Goal: Task Accomplishment & Management: Use online tool/utility

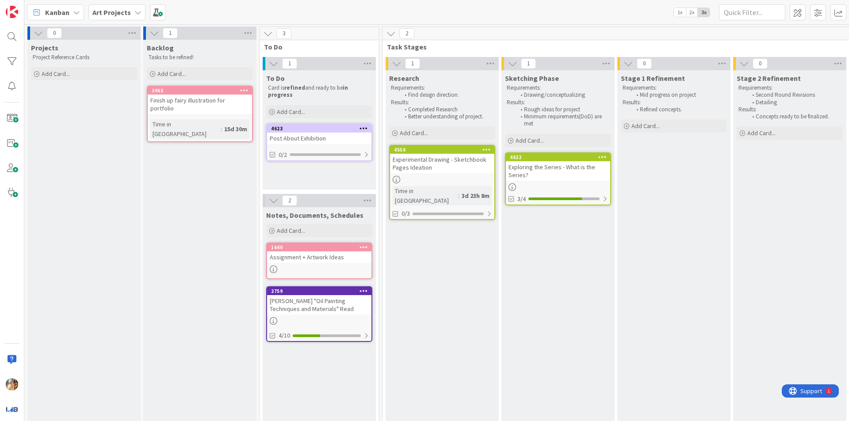
scroll to position [5, 170]
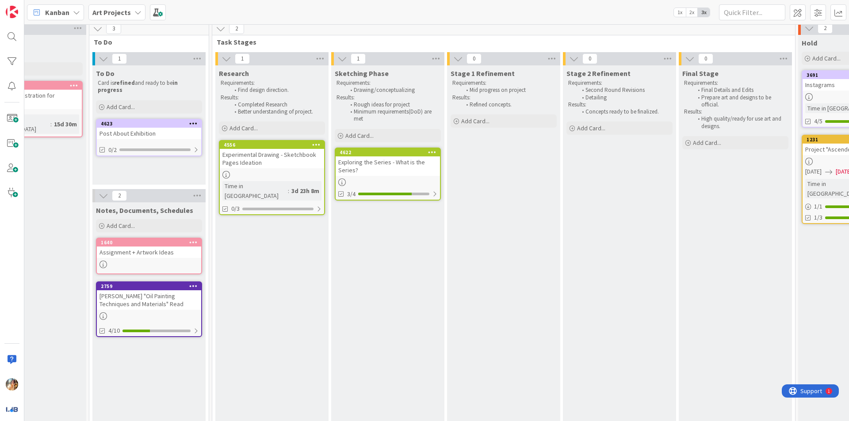
click at [373, 177] on link "4622 Exploring the Series - What is the Series? 3/4" at bounding box center [388, 174] width 106 height 53
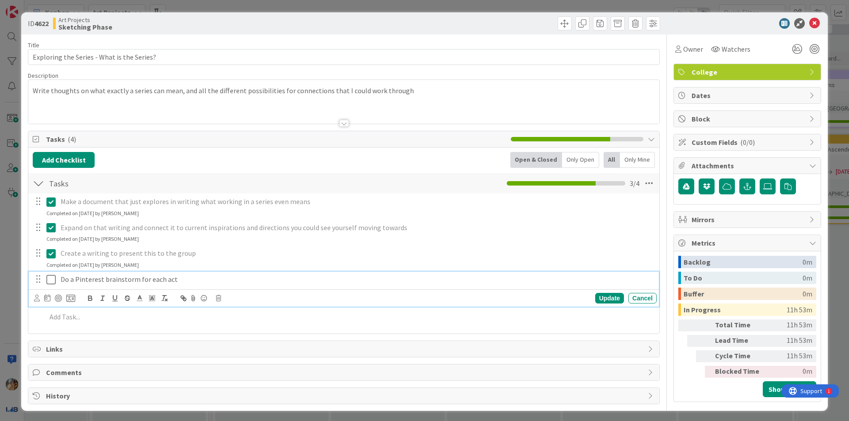
click at [52, 277] on icon at bounding box center [50, 279] width 9 height 11
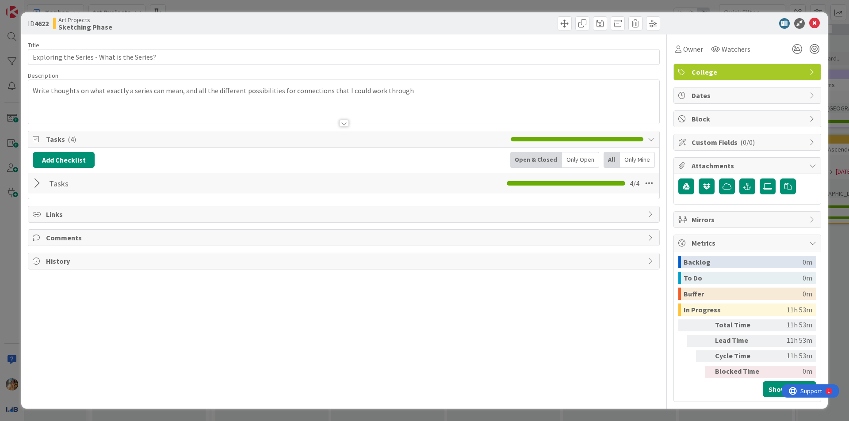
click at [0, 276] on div "ID 4622 Art Projects Sketching Phase Title 42 / 128 Exploring the Series - What…" at bounding box center [424, 210] width 849 height 421
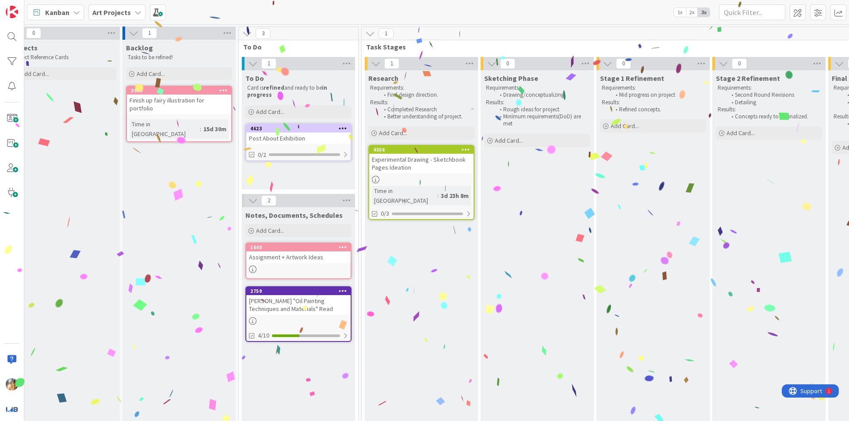
scroll to position [0, 18]
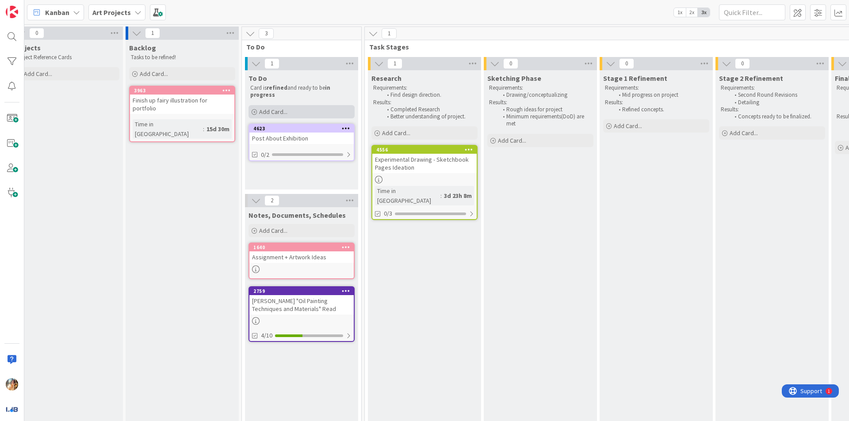
click at [313, 109] on div "Add Card..." at bounding box center [301, 111] width 106 height 13
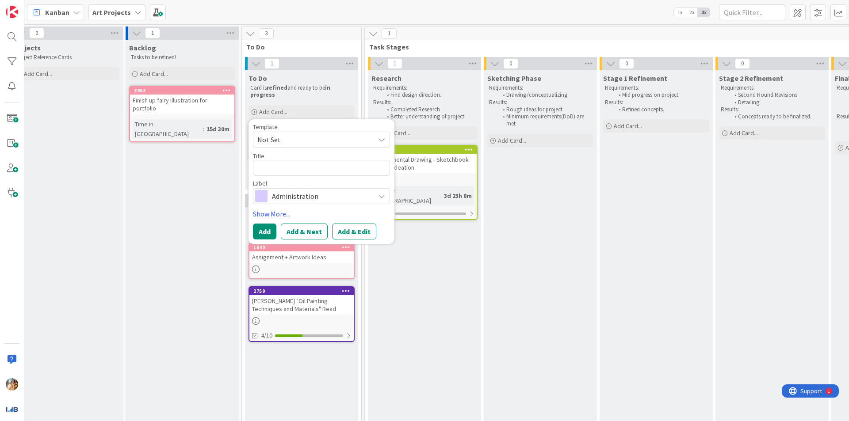
click at [335, 195] on span "Administration" at bounding box center [321, 196] width 98 height 12
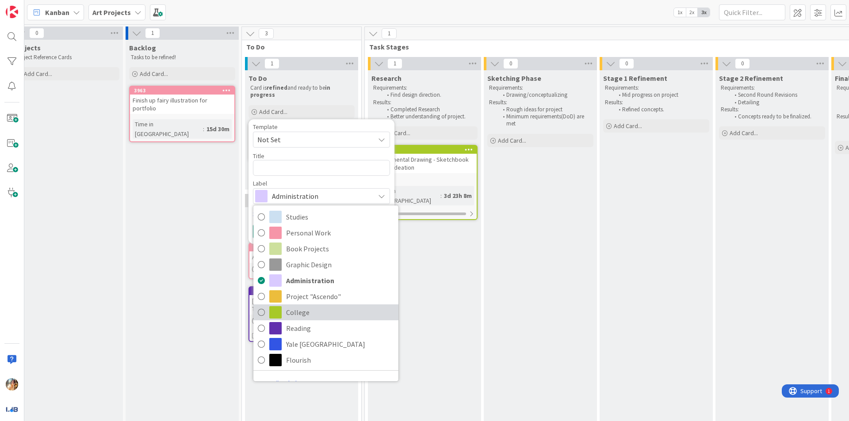
click at [323, 312] on span "College" at bounding box center [340, 312] width 108 height 13
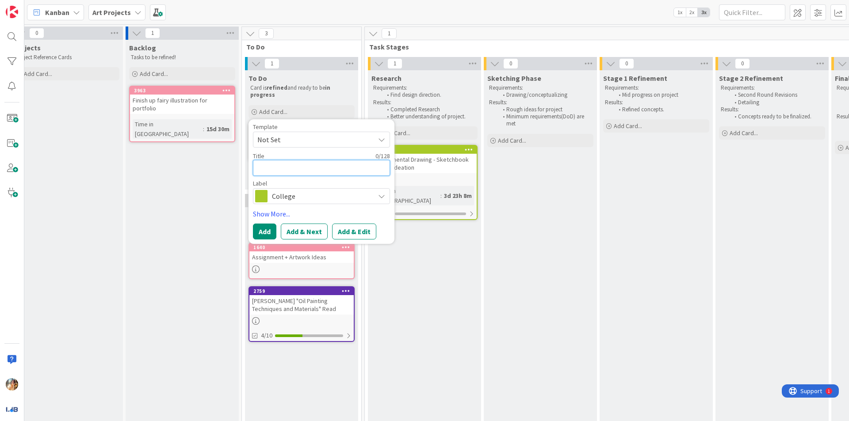
click at [323, 172] on textarea at bounding box center [321, 168] width 137 height 16
type textarea "E"
type textarea "x"
type textarea "Ex"
type textarea "x"
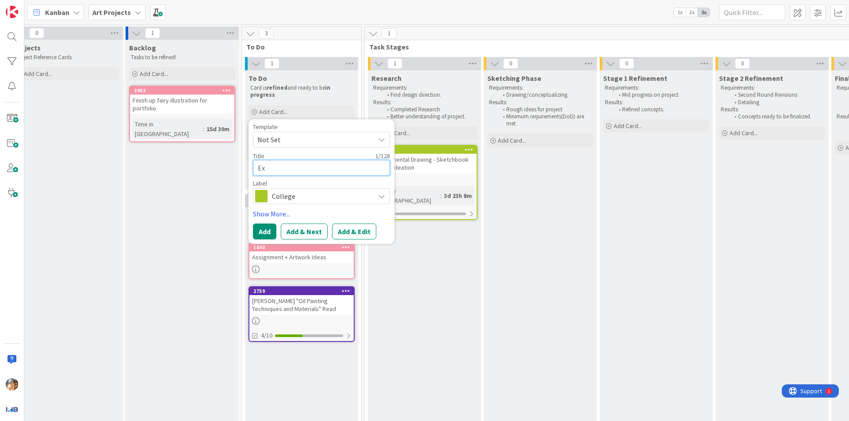
type textarea "Exp"
type textarea "x"
type textarea "Expe"
type textarea "x"
type textarea "Exper"
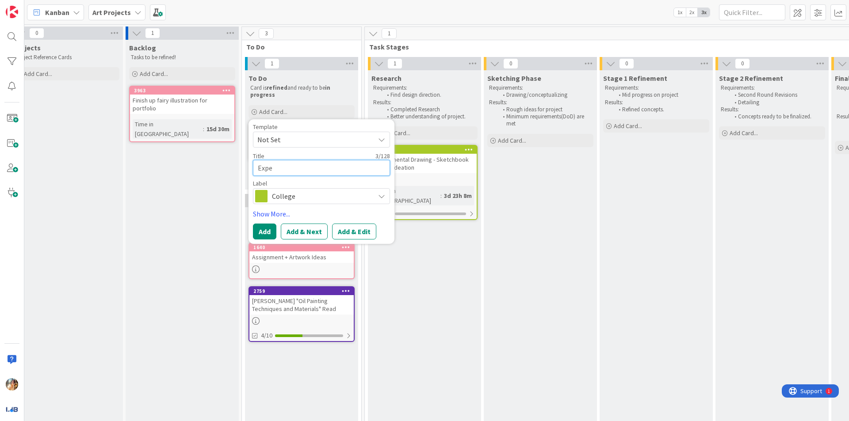
type textarea "x"
type textarea "Experi"
type textarea "x"
type textarea "Experim"
type textarea "x"
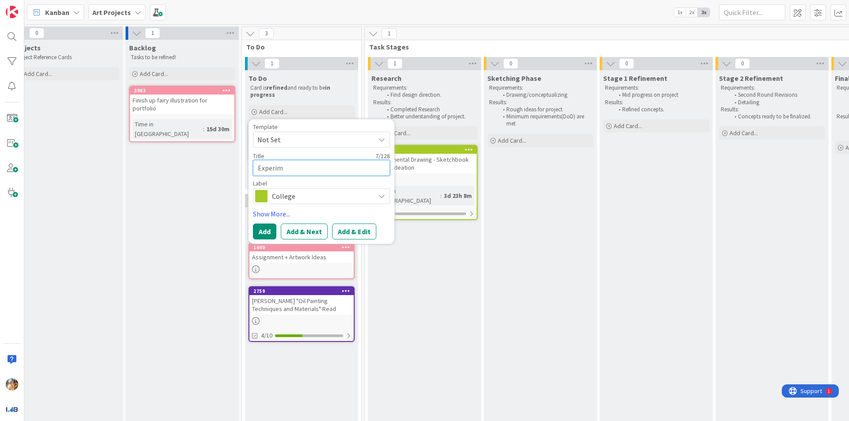
type textarea "Experi"
type textarea "x"
type textarea "Exper"
type textarea "x"
type textarea "Expe"
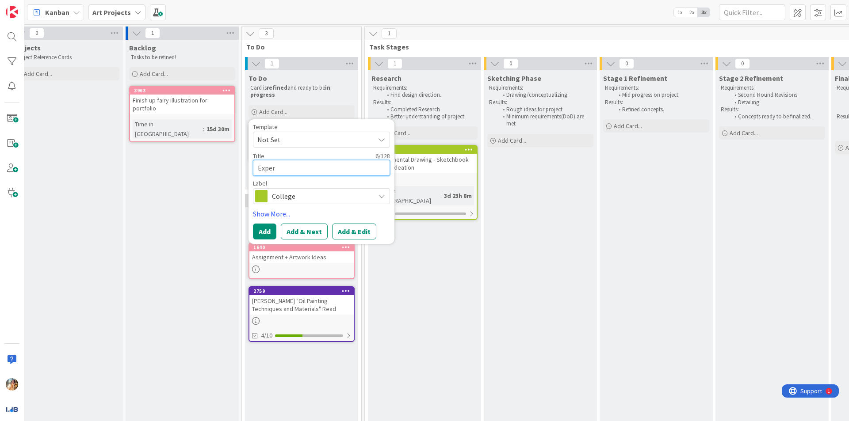
type textarea "x"
type textarea "Exp"
type textarea "x"
type textarea "Ex"
type textarea "x"
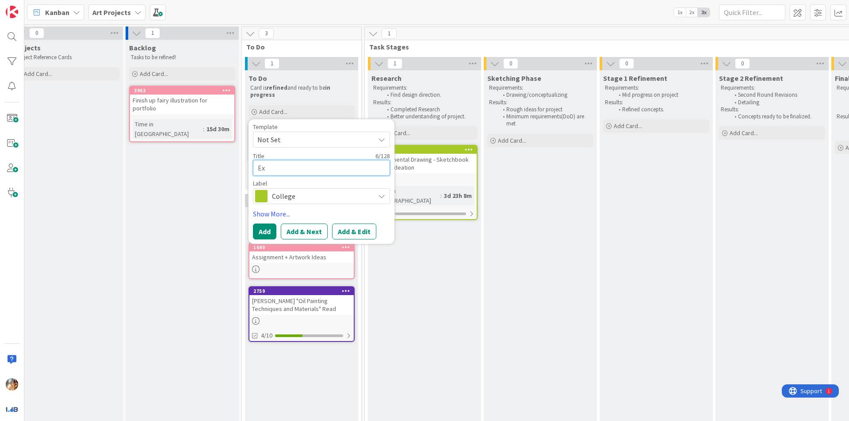
type textarea "E"
type textarea "x"
type textarea "E"
type textarea "x"
type textarea "Ex"
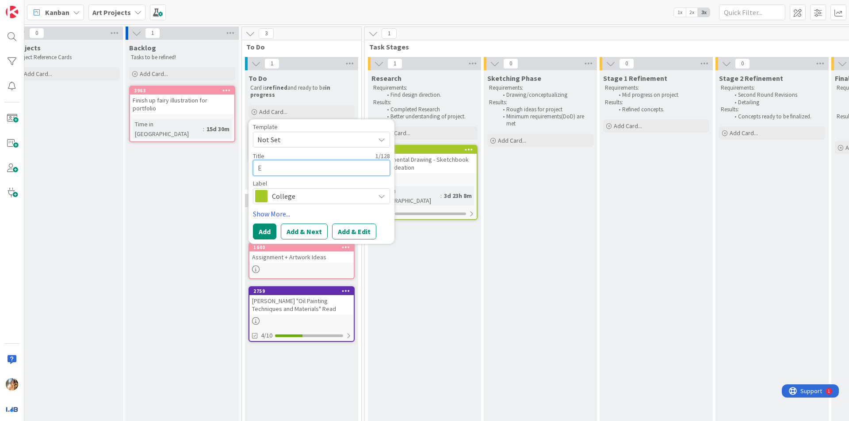
type textarea "x"
type textarea "Exp"
type textarea "x"
type textarea "Expl"
type textarea "x"
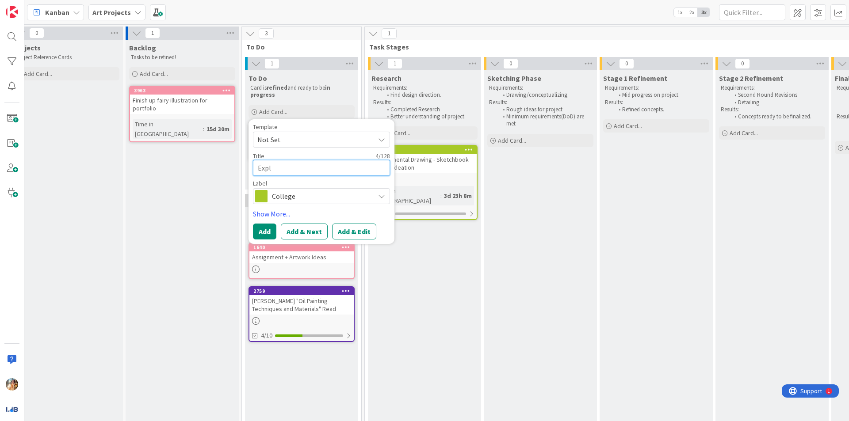
type textarea "Explo"
type textarea "x"
type textarea "Explor"
type textarea "x"
type textarea "Explori"
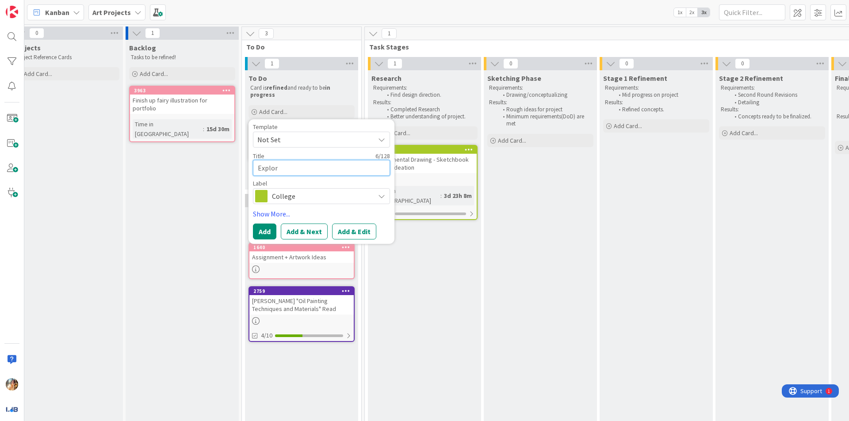
type textarea "x"
type textarea "Explorin"
type textarea "x"
type textarea "Exploring"
type textarea "x"
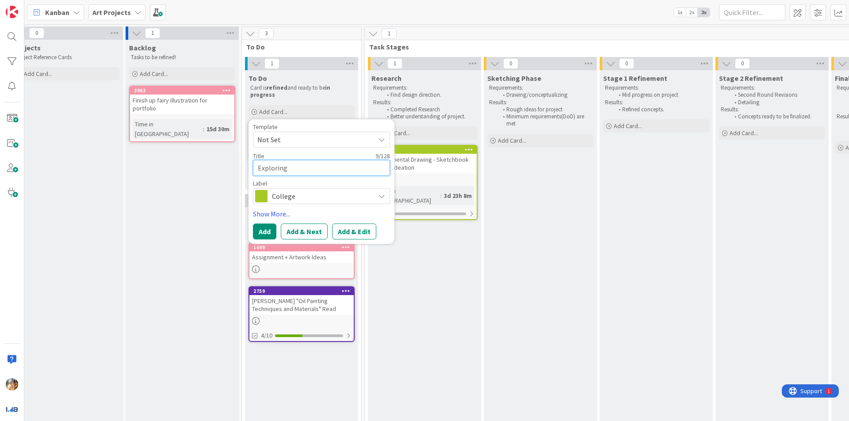
type textarea "Exploring"
type textarea "x"
type textarea "Exploring t"
type textarea "x"
type textarea "Exploring th"
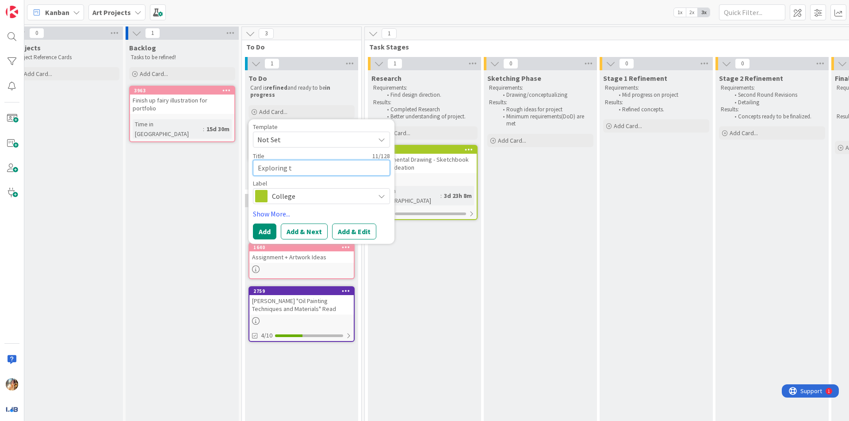
type textarea "x"
type textarea "Exploring the"
type textarea "x"
type textarea "Exploring the"
type textarea "x"
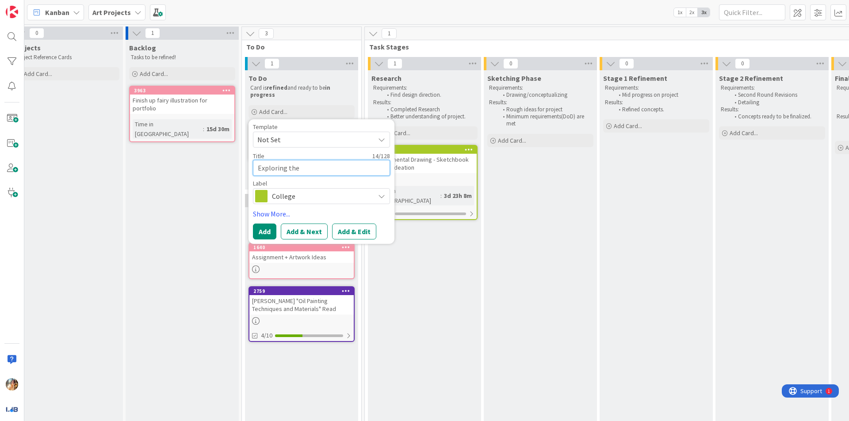
type textarea "Exploring the S"
type textarea "x"
type textarea "Exploring the Se"
type textarea "x"
type textarea "Exploring the Ser"
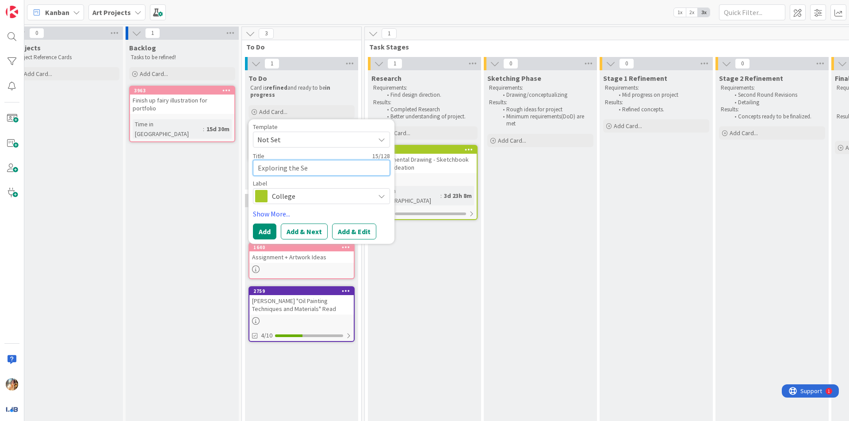
type textarea "x"
type textarea "Exploring the Seri"
type textarea "x"
type textarea "Exploring the Serie"
type textarea "x"
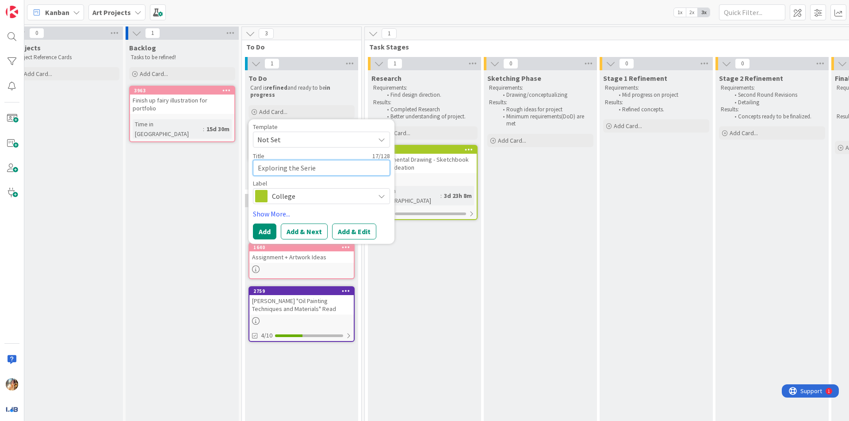
type textarea "Exploring the Series"
type textarea "x"
type textarea "Exploring the Series"
type textarea "x"
type textarea "Exploring the Series -"
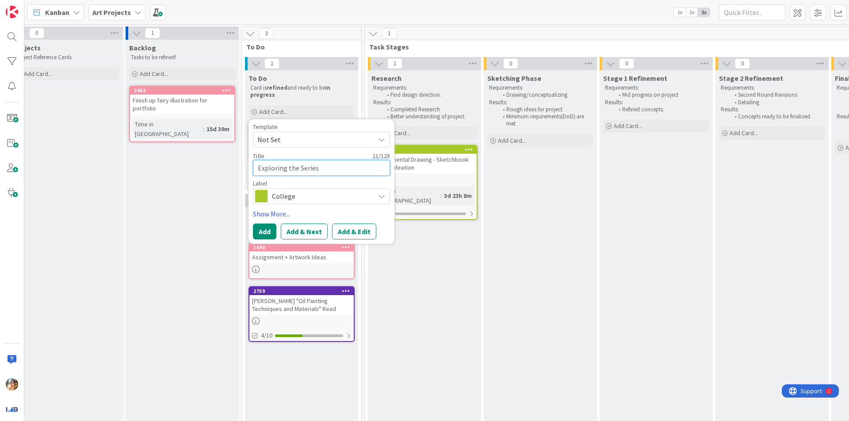
type textarea "x"
type textarea "Exploring the Series -"
type textarea "x"
type textarea "Exploring the Series - M"
type textarea "x"
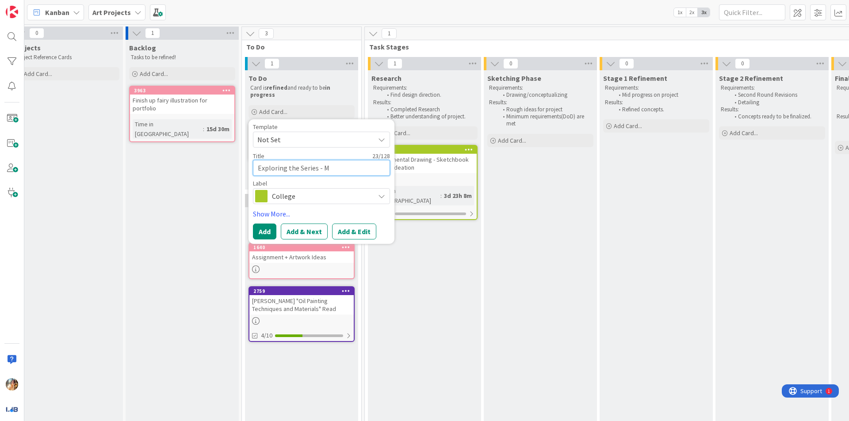
type textarea "Exploring the Series - Mo"
type textarea "x"
type textarea "Exploring the Series - Moc"
type textarea "x"
type textarea "Exploring the Series - Mock"
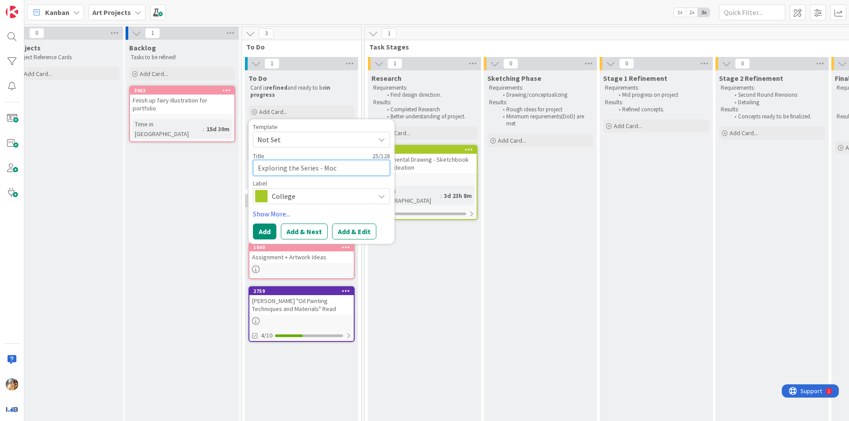
type textarea "x"
type textarea "Exploring the Series - Mocku"
type textarea "x"
type textarea "Exploring the Series - Mockup"
type textarea "x"
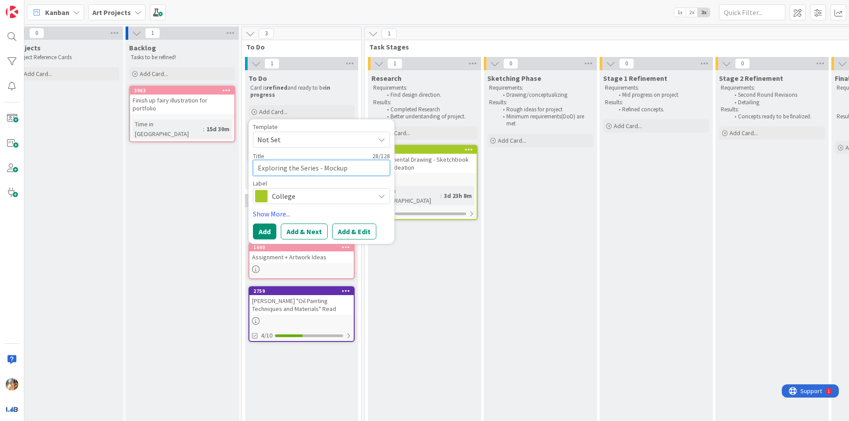
type textarea "Exploring the Series - Mockups"
type textarea "x"
click at [323, 173] on textarea "Exploring the Series - Mockups" at bounding box center [321, 168] width 137 height 16
type textarea "Exploring the Series - IMockups"
type textarea "x"
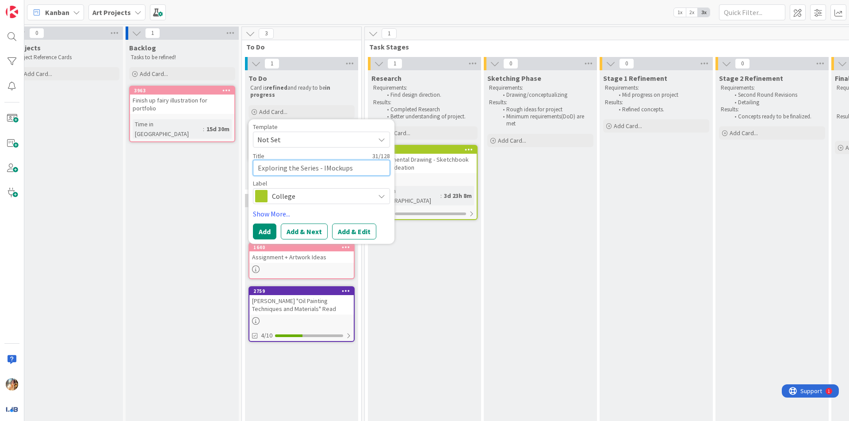
type textarea "Exploring the Series - InMockups"
type textarea "x"
type textarea "Exploring the Series - IniMockups"
type textarea "x"
type textarea "Exploring the Series - InitMockups"
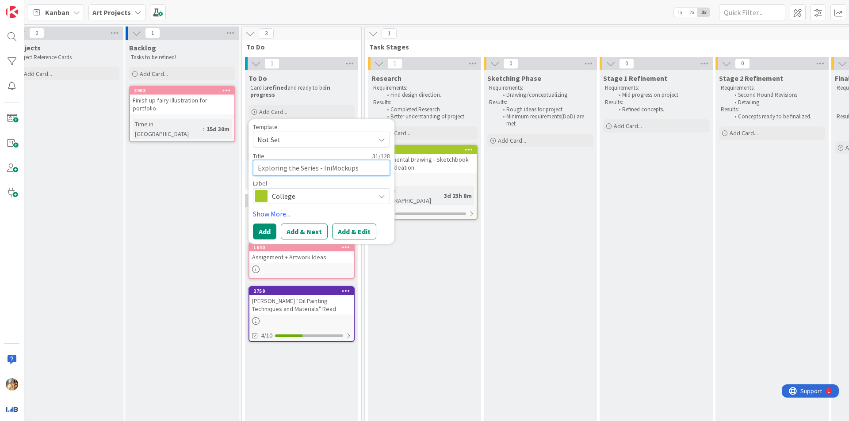
type textarea "x"
type textarea "Exploring the Series - InitiMockups"
type textarea "x"
type textarea "Exploring the Series - InitiaMockups"
type textarea "x"
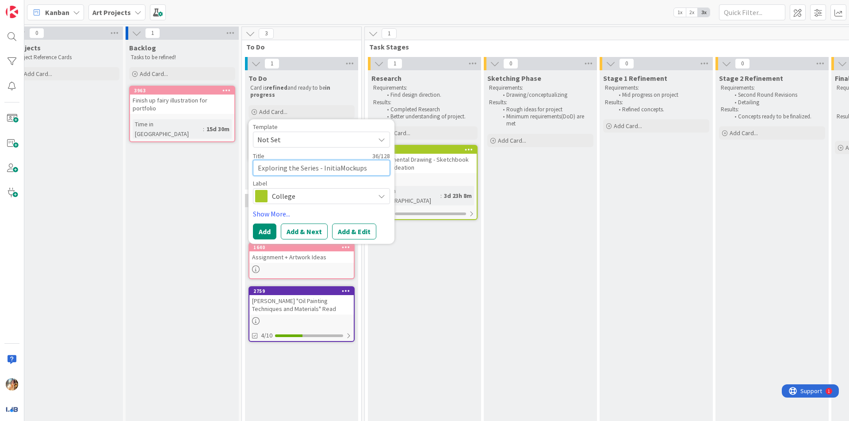
type textarea "Exploring the Series - InitialMockups"
type textarea "x"
type textarea "Exploring the Series - Initial Mockups"
type textarea "x"
type textarea "Exploring the Series - Initial Mockups"
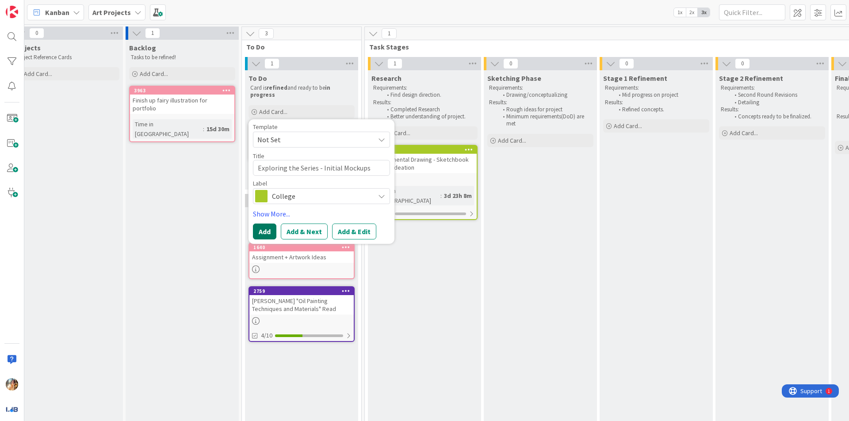
click at [257, 231] on button "Add" at bounding box center [264, 232] width 23 height 16
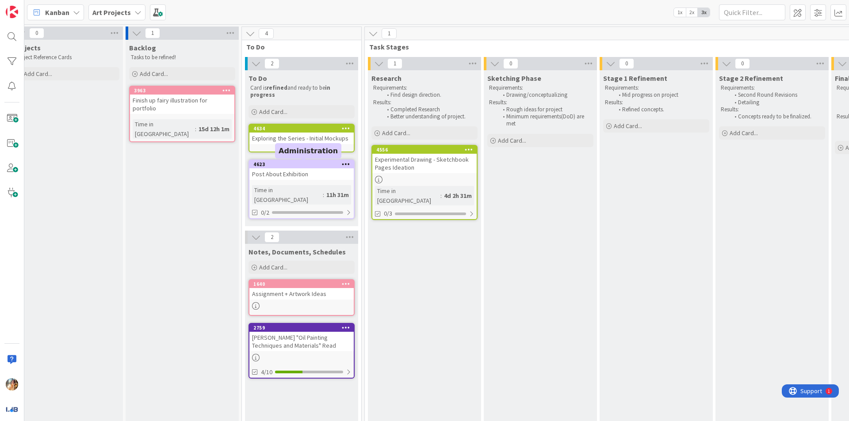
click at [285, 136] on div "Exploring the Series - Initial Mockups" at bounding box center [301, 138] width 104 height 11
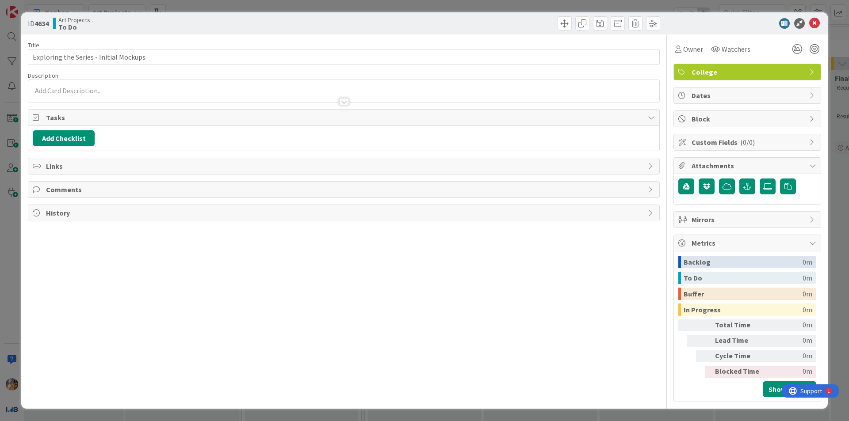
click at [256, 100] on div at bounding box center [343, 97] width 631 height 9
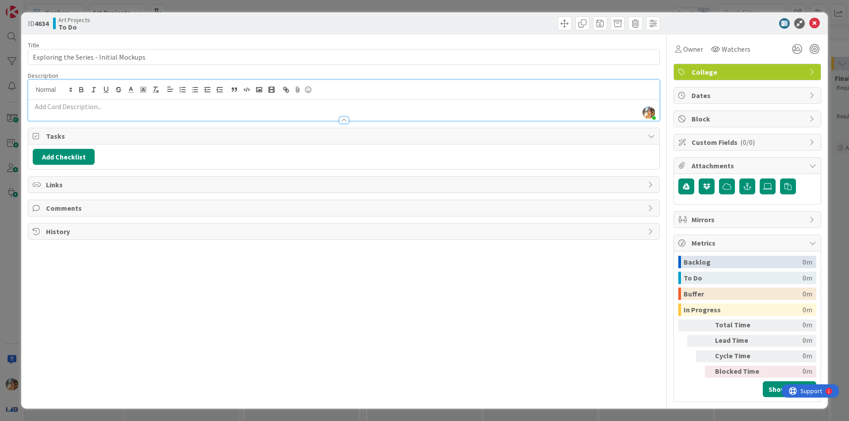
click at [492, 107] on p at bounding box center [344, 107] width 622 height 10
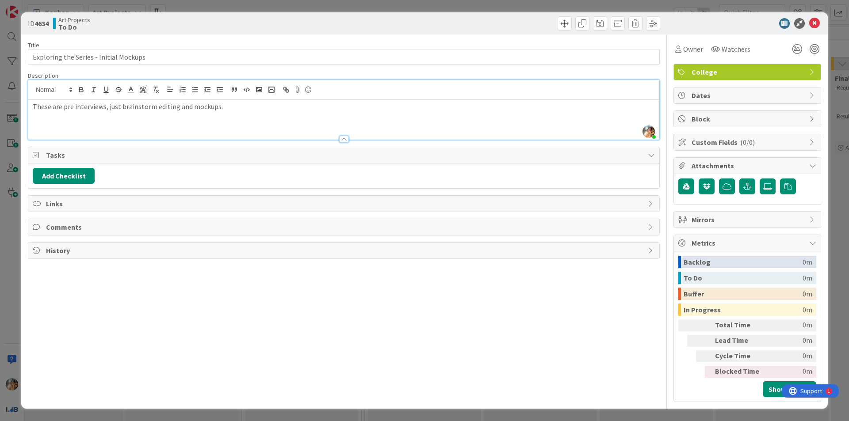
click at [0, 302] on div "ID 4634 Art Projects To Do Title 38 / 128 Exploring the Series - Initial Mockup…" at bounding box center [424, 210] width 849 height 421
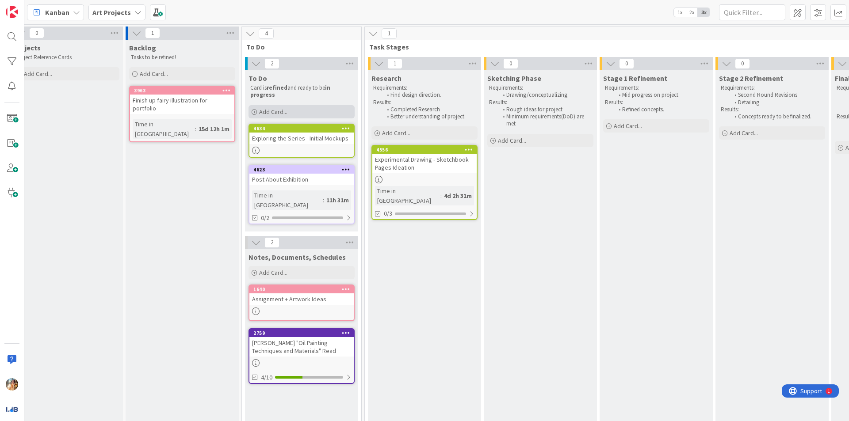
click at [316, 117] on div "Add Card..." at bounding box center [301, 111] width 106 height 13
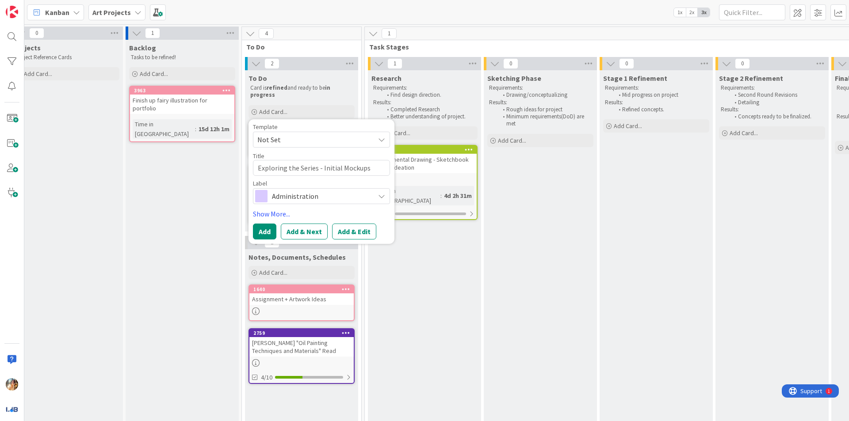
click at [332, 189] on div "Administration" at bounding box center [321, 196] width 137 height 16
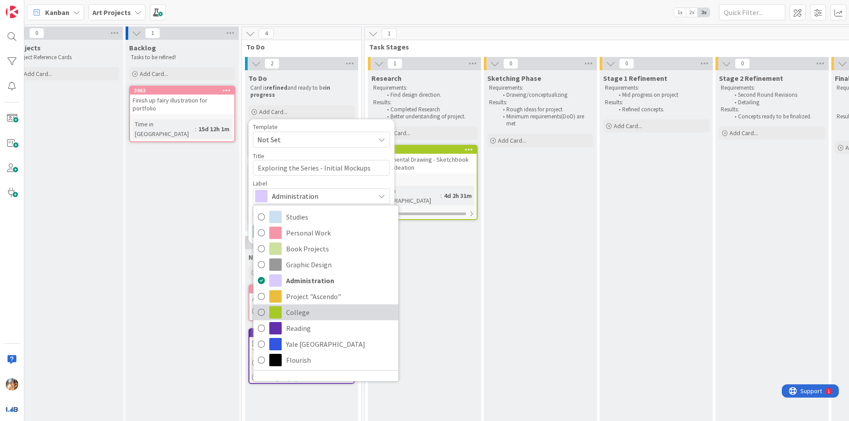
click at [325, 313] on span "College" at bounding box center [340, 312] width 108 height 13
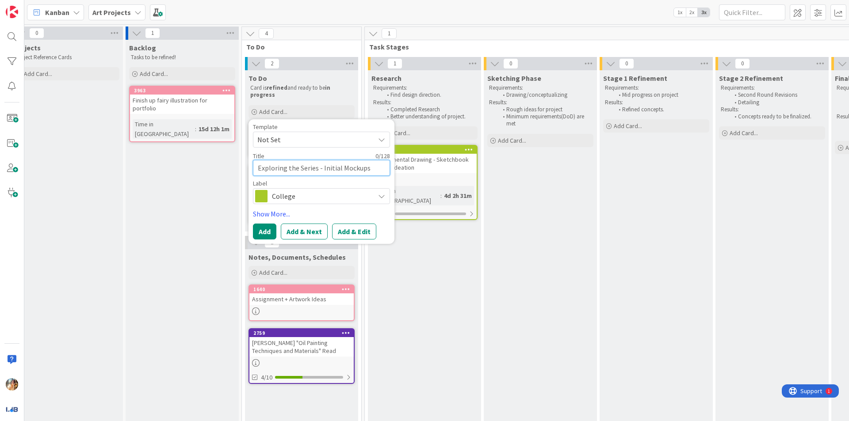
click at [342, 168] on textarea "Exploring the Series - Initial Mockups" at bounding box center [321, 168] width 137 height 16
click at [344, 168] on textarea "Exploring the Series - Initial Mockups" at bounding box center [321, 168] width 137 height 16
type textarea "F"
type textarea "x"
type textarea "Fi"
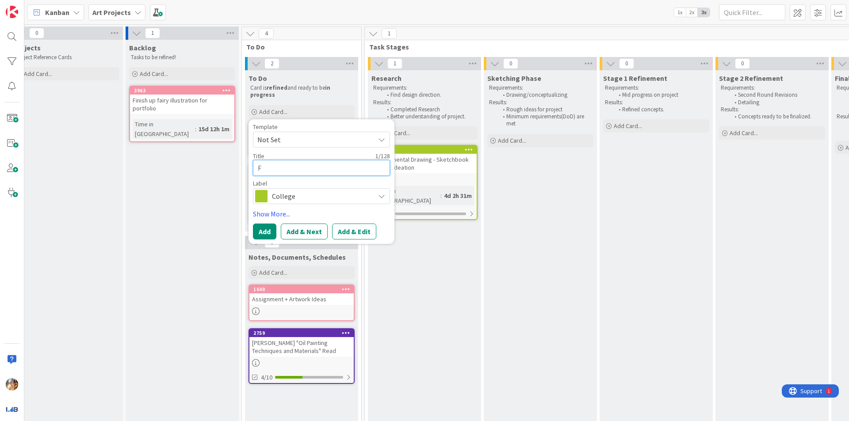
type textarea "x"
type textarea "Fir"
type textarea "x"
type textarea "Firs"
type textarea "x"
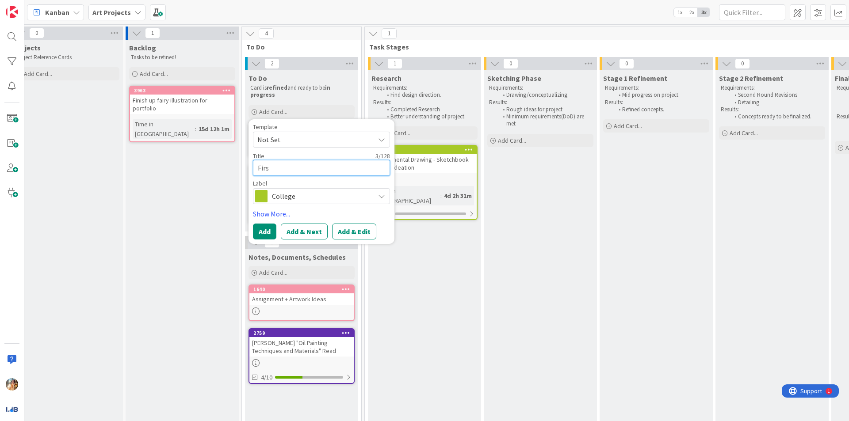
type textarea "First"
type textarea "x"
type textarea "First"
type textarea "x"
type textarea "First I"
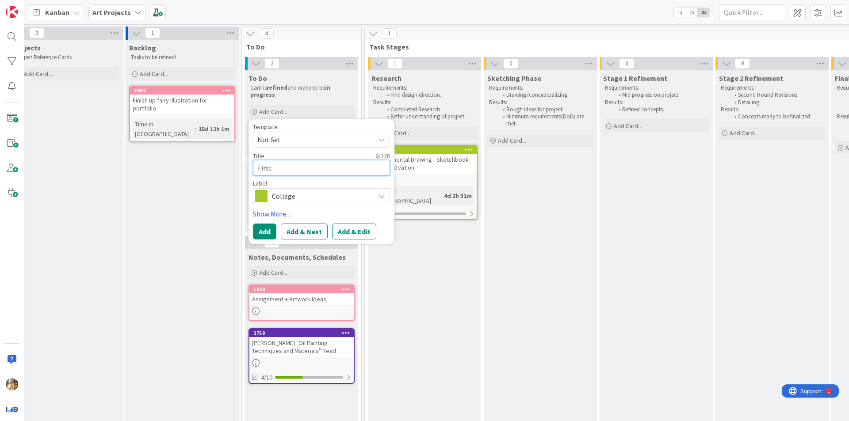
type textarea "x"
type textarea "First In"
type textarea "x"
type textarea "First Int"
type textarea "x"
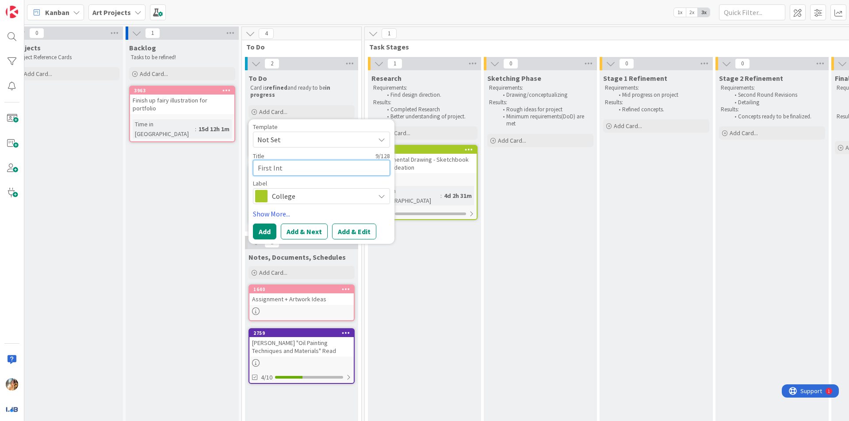
type textarea "First Inte"
type textarea "x"
type textarea "First Inter"
type textarea "x"
type textarea "First Interv"
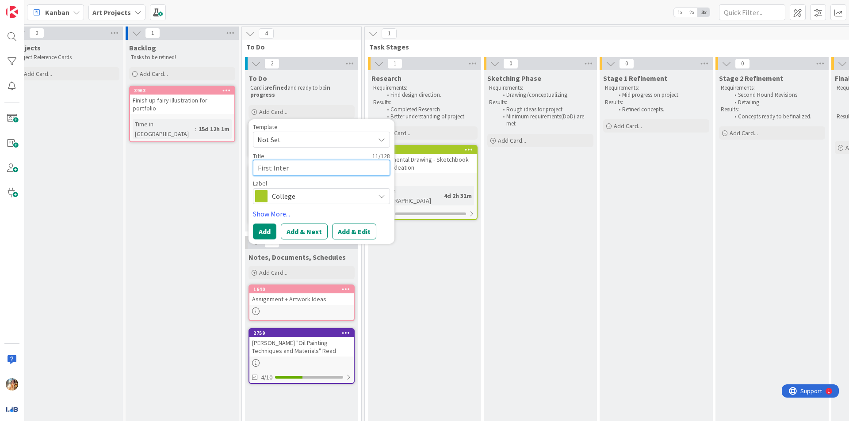
type textarea "x"
type textarea "First Intervi"
type textarea "x"
type textarea "First Intervie"
type textarea "x"
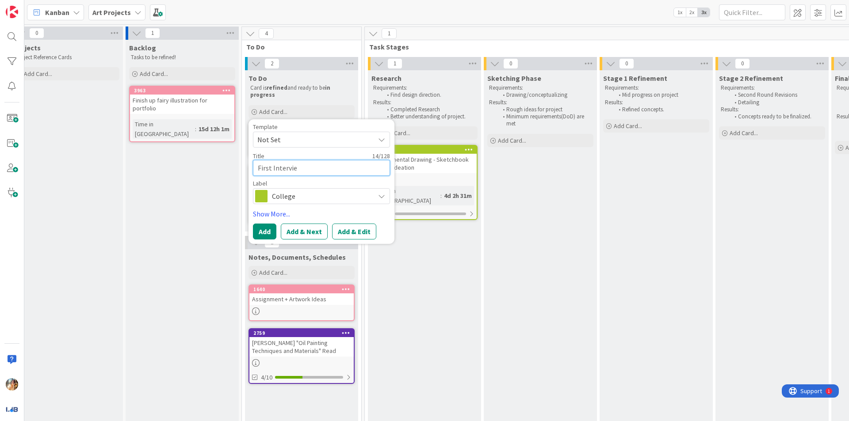
type textarea "First Interview"
type textarea "x"
type textarea "First Interview"
type textarea "x"
type textarea "First Interview -"
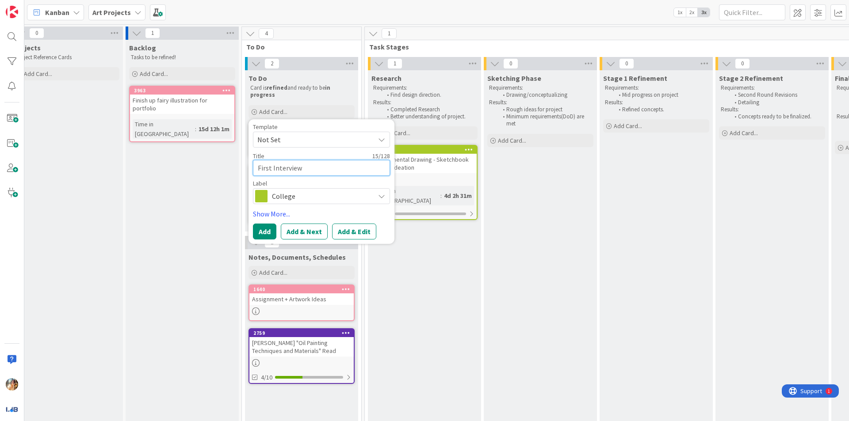
type textarea "x"
type textarea "First Interview -"
type textarea "x"
type textarea "First Interview - K"
type textarea "x"
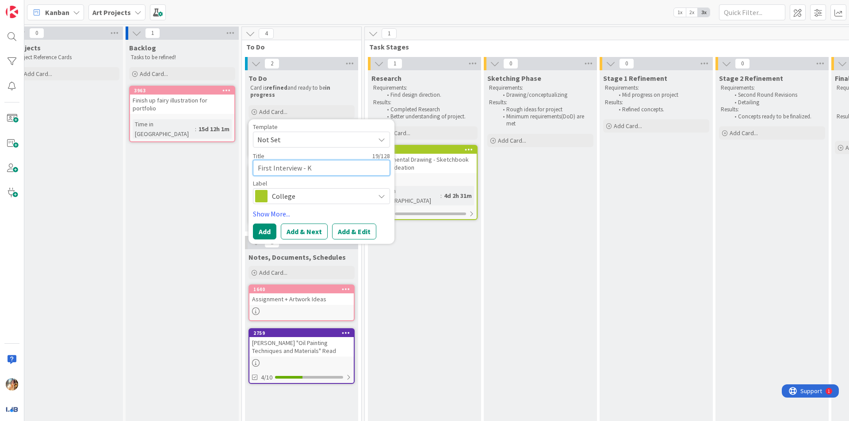
type textarea "First Interview - [PERSON_NAME]"
type textarea "x"
type textarea "First Interview - [PERSON_NAME]"
type textarea "x"
type textarea "First Interview - [PERSON_NAME]"
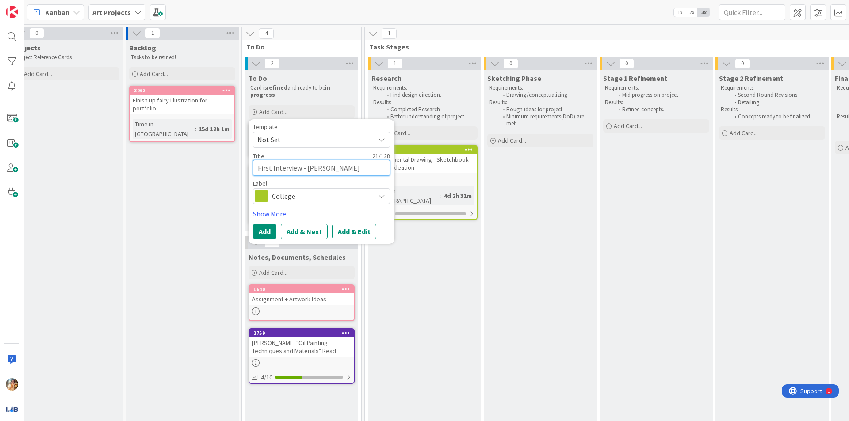
type textarea "x"
type textarea "First Interview - [PERSON_NAME]"
type textarea "x"
drag, startPoint x: 322, startPoint y: 170, endPoint x: 177, endPoint y: 168, distance: 145.0
click at [179, 168] on div "0 Projects Project Reference Cards Add Card... 1 Backlog Tasks to be refined! A…" at bounding box center [675, 268] width 1335 height 482
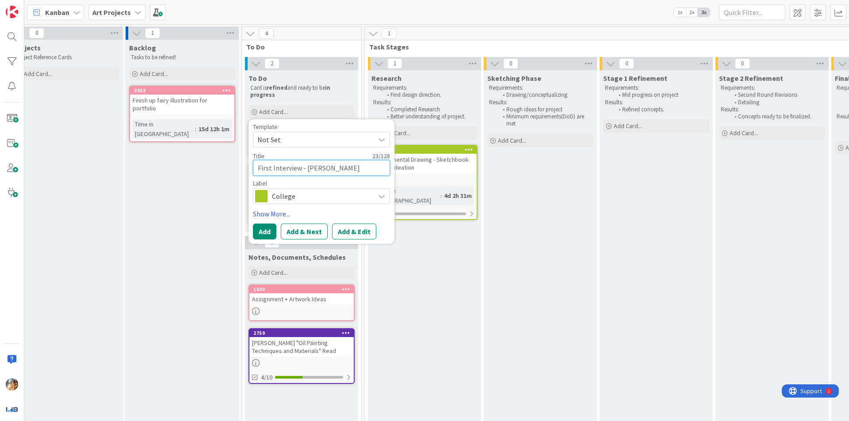
type textarea "E"
type textarea "x"
type textarea "Ep"
type textarea "x"
type textarea "E"
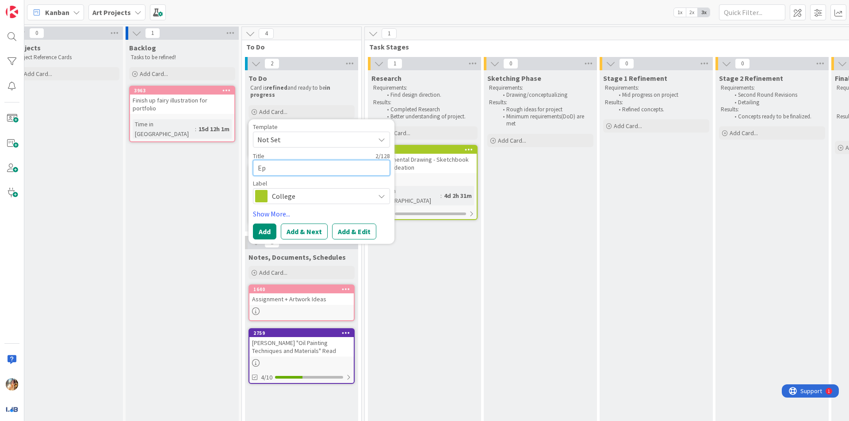
type textarea "x"
type textarea "Ex"
type textarea "x"
type textarea "Exp"
type textarea "x"
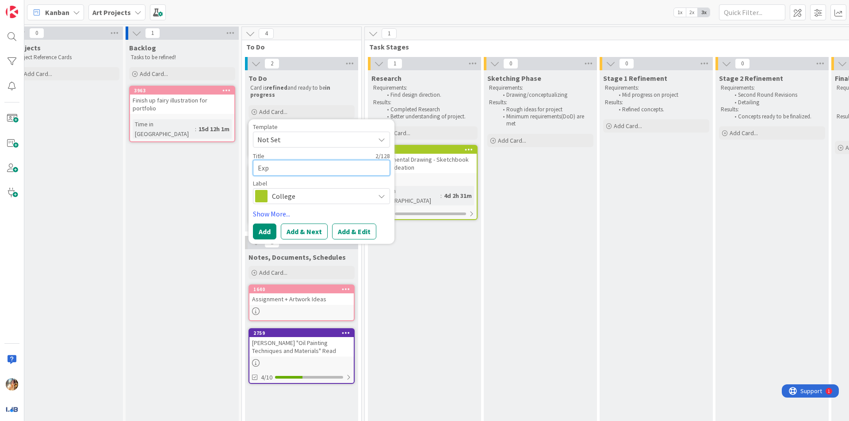
type textarea "Expl"
type textarea "x"
type textarea "Explo"
type textarea "x"
type textarea "Explor"
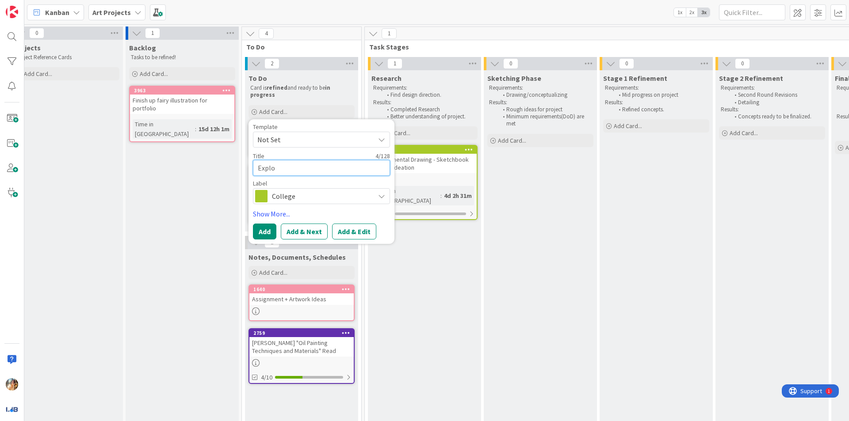
type textarea "x"
type textarea "Explori"
type textarea "x"
type textarea "Explorin"
type textarea "x"
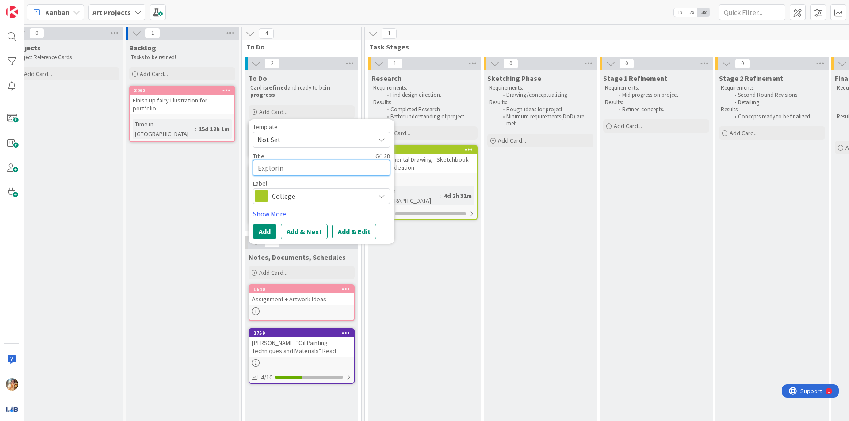
type textarea "Exploring"
type textarea "x"
type textarea "Exploring"
type textarea "x"
type textarea "Exploring t"
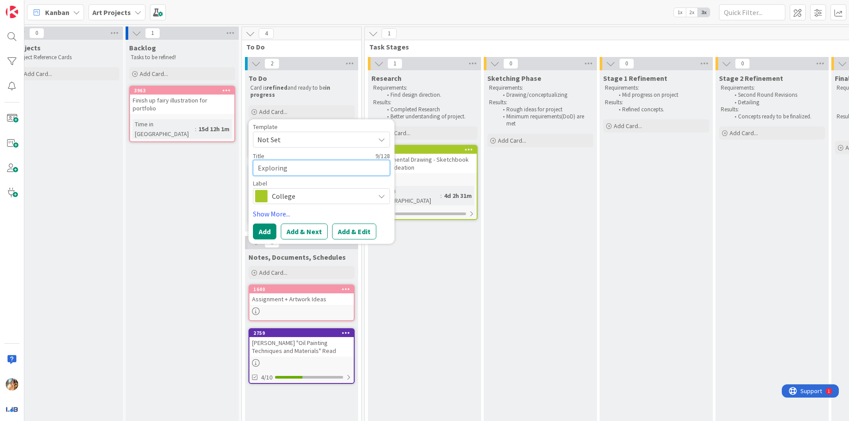
type textarea "x"
type textarea "Exploring th"
type textarea "x"
type textarea "Exploring the"
type textarea "x"
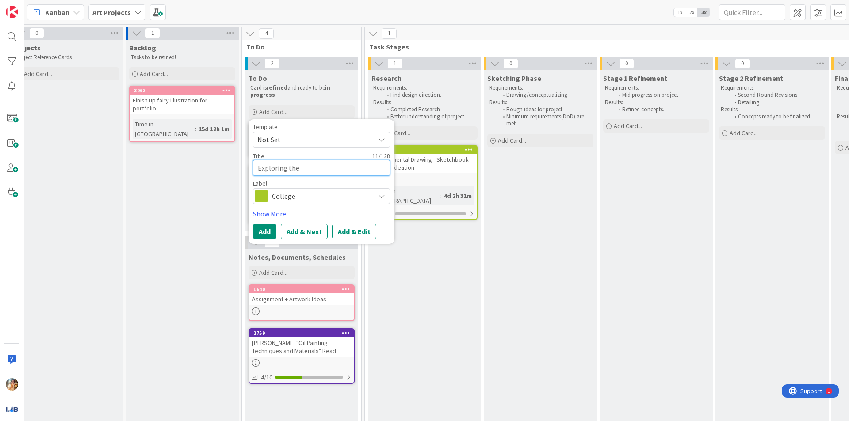
type textarea "Exploring the"
type textarea "x"
type textarea "Exploring the S"
type textarea "x"
type textarea "Exploring the Se"
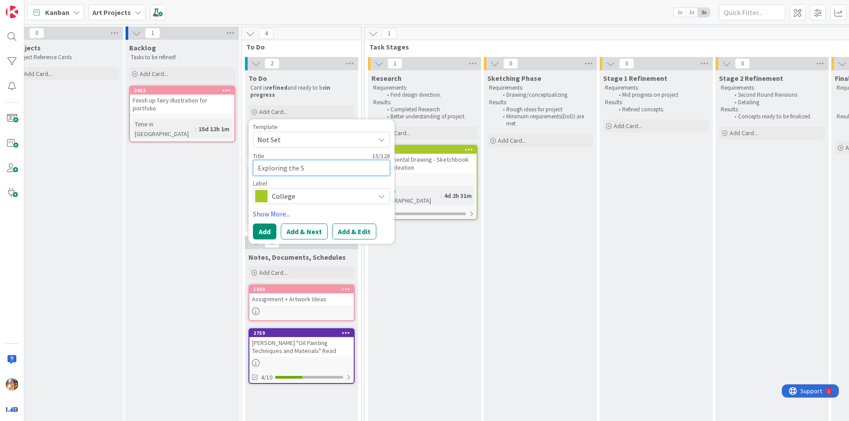
type textarea "x"
type textarea "Exploring the Ser"
type textarea "x"
type textarea "Exploring the Seri"
type textarea "x"
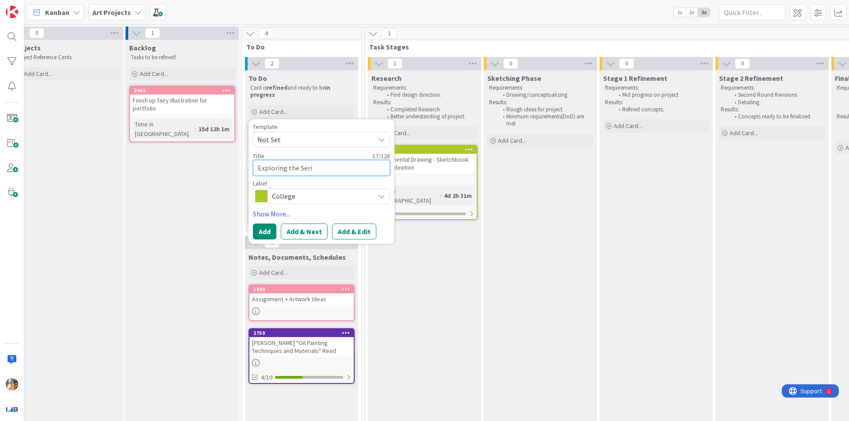
type textarea "Exploring the Serie"
type textarea "x"
type textarea "Exploring the Series"
type textarea "x"
type textarea "Exploring the Series"
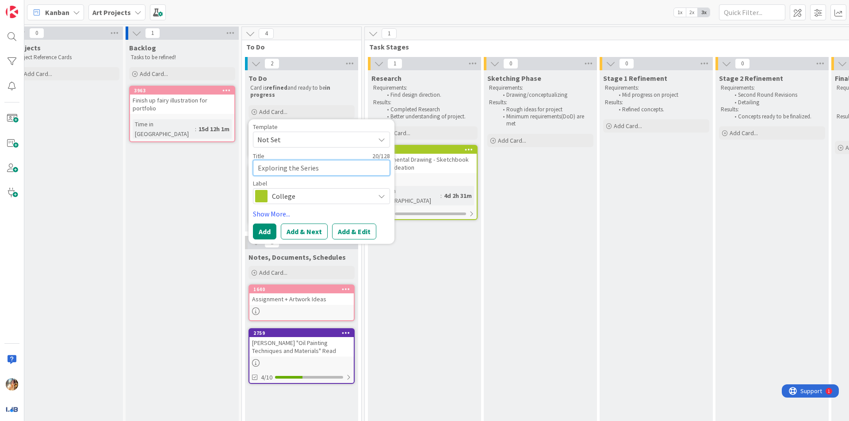
type textarea "x"
type textarea "Exploring the Series -"
type textarea "x"
type textarea "Exploring the Series -"
type textarea "x"
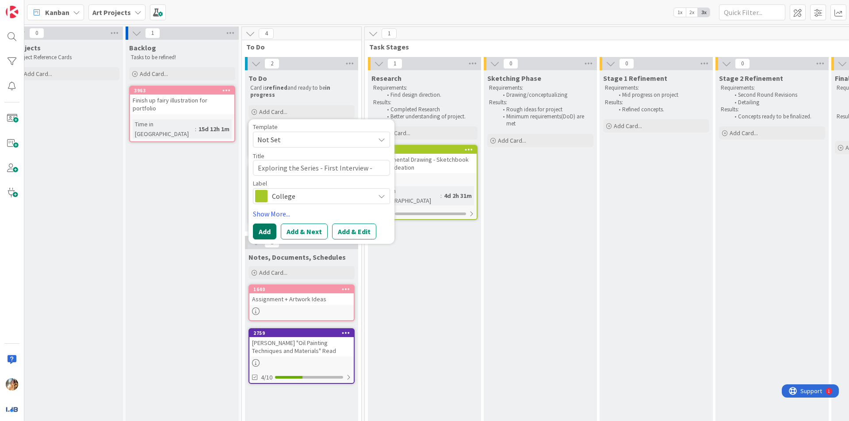
click at [264, 236] on button "Add" at bounding box center [264, 232] width 23 height 16
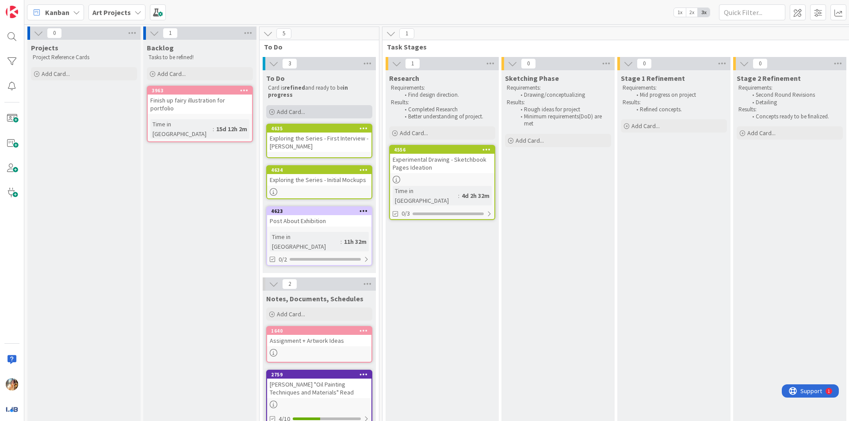
click at [320, 118] on div "Add Card..." at bounding box center [319, 111] width 106 height 13
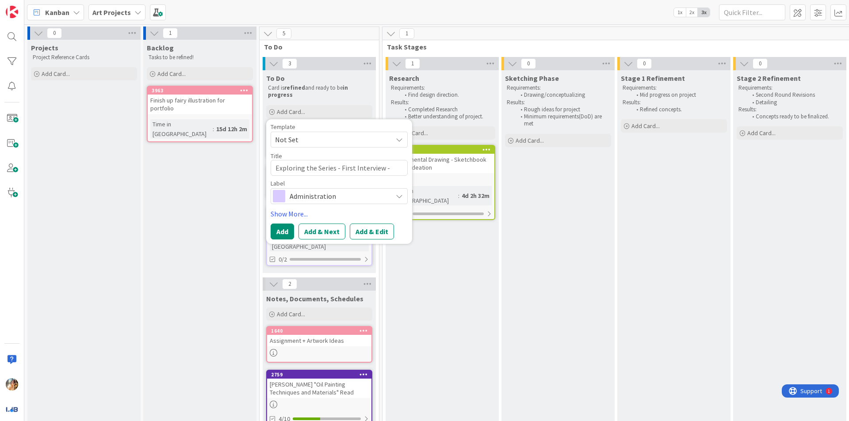
click at [367, 202] on span "Administration" at bounding box center [339, 196] width 98 height 12
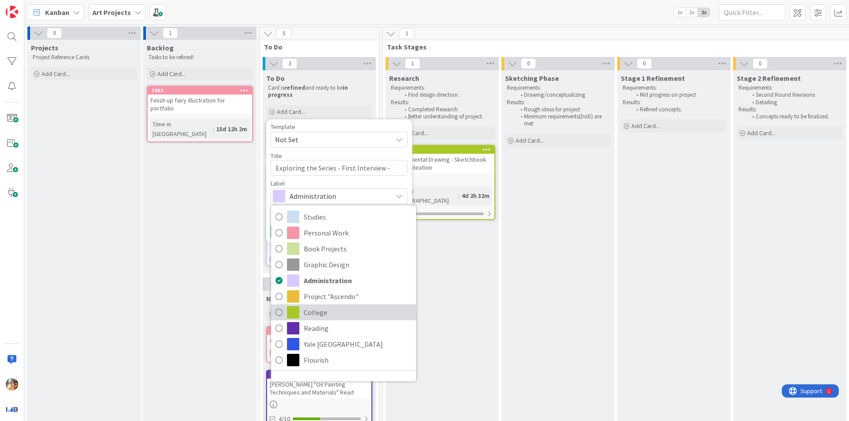
click at [354, 313] on span "College" at bounding box center [358, 312] width 108 height 13
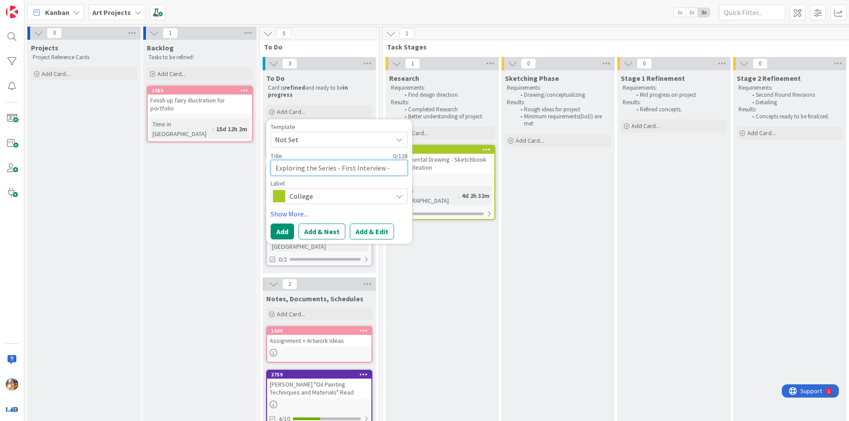
click at [343, 163] on textarea "Exploring the Series - First Interview - [PERSON_NAME]" at bounding box center [339, 168] width 137 height 16
click at [276, 168] on textarea "Sketchbook Week 1" at bounding box center [339, 168] width 137 height 16
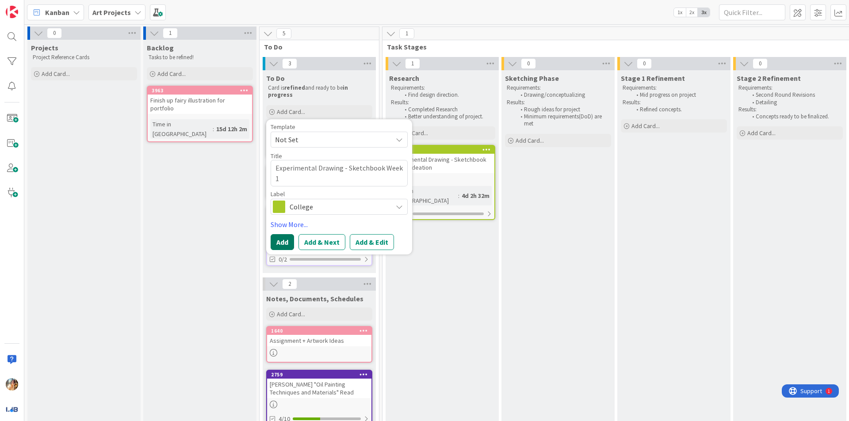
click at [282, 239] on button "Add" at bounding box center [282, 242] width 23 height 16
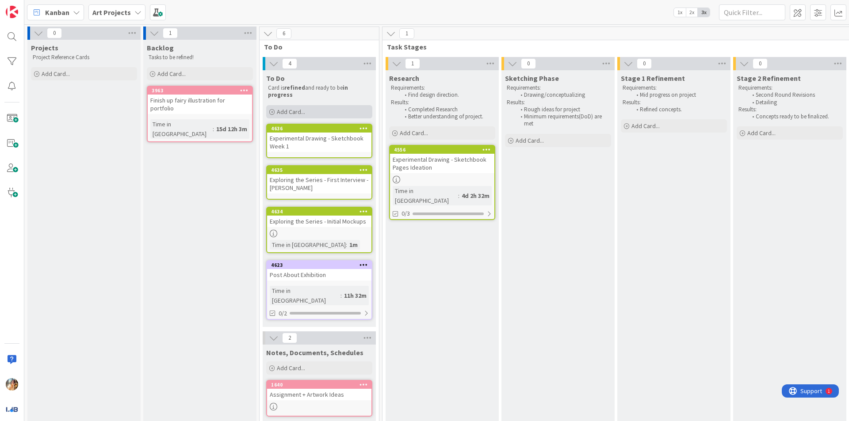
click at [325, 112] on div "Add Card..." at bounding box center [319, 111] width 106 height 13
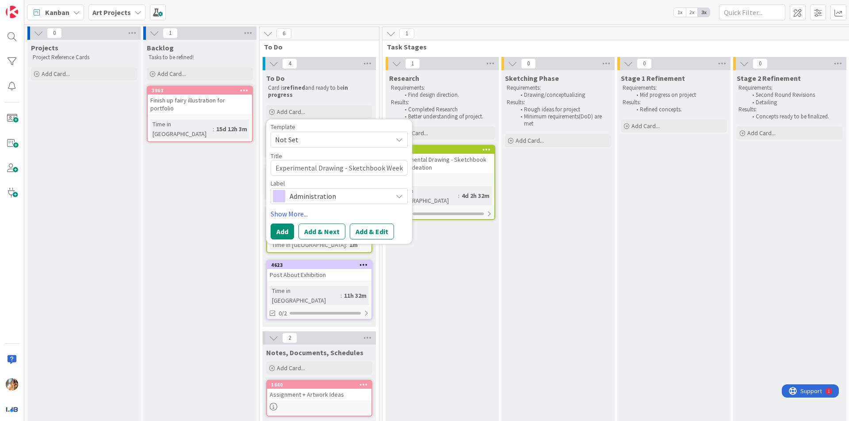
click at [324, 194] on span "Administration" at bounding box center [339, 196] width 98 height 12
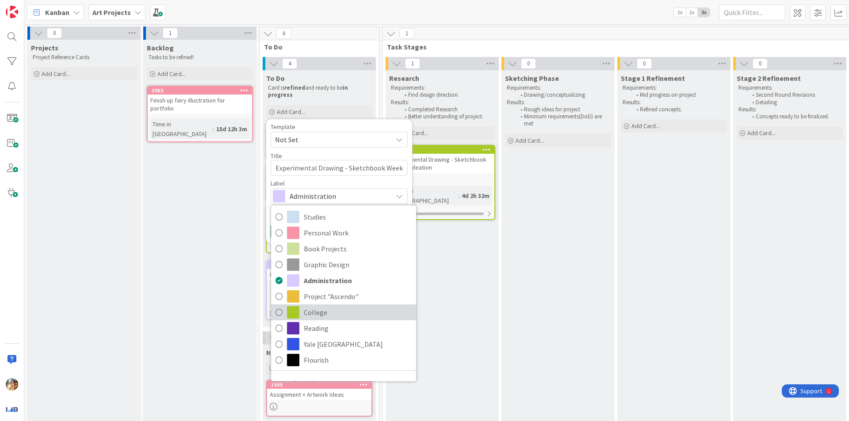
click at [326, 306] on span "College" at bounding box center [358, 312] width 108 height 13
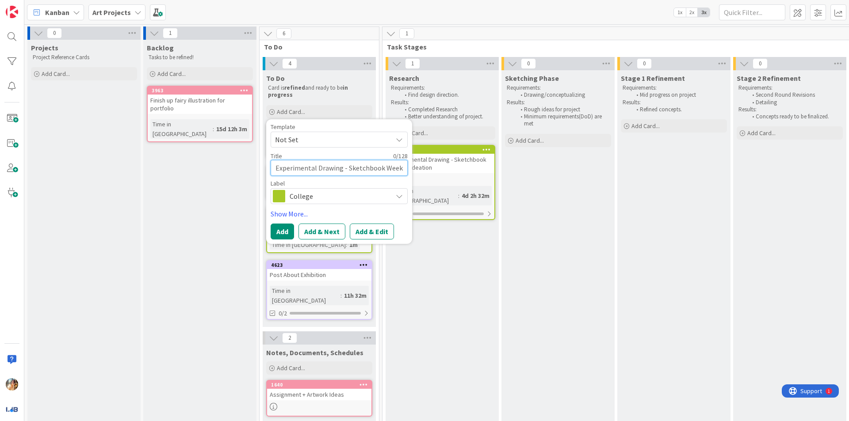
click at [345, 160] on textarea "Experimental Drawing - Sketchbook Week 1" at bounding box center [339, 168] width 137 height 16
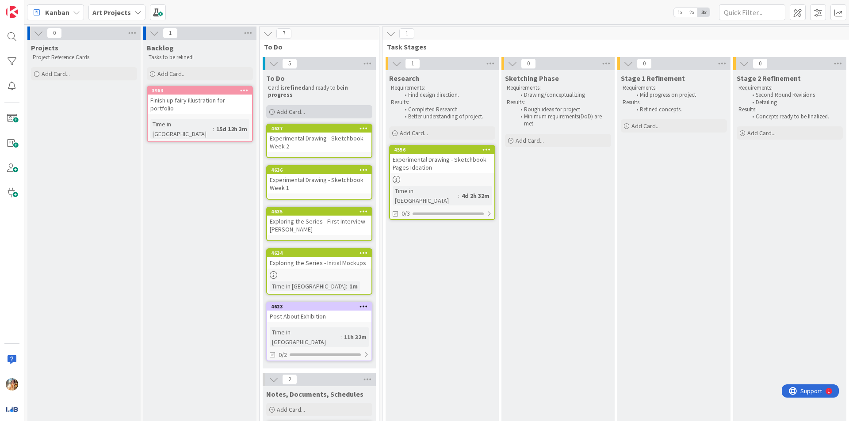
click at [334, 116] on div "Add Card..." at bounding box center [319, 111] width 106 height 13
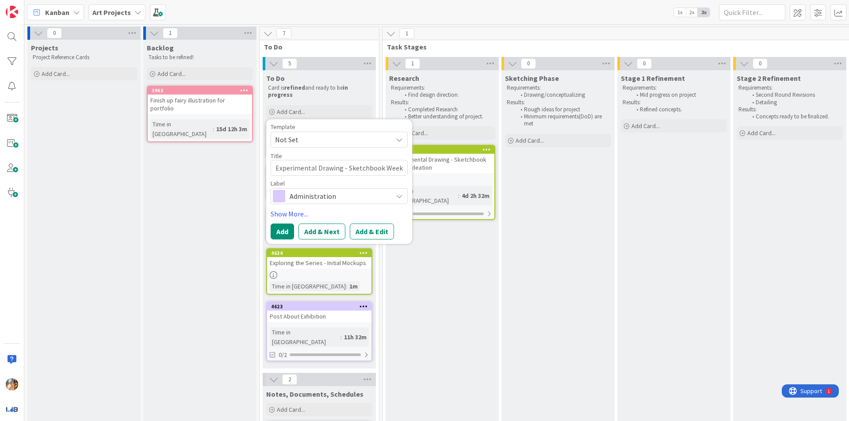
click at [363, 198] on span "Administration" at bounding box center [339, 196] width 98 height 12
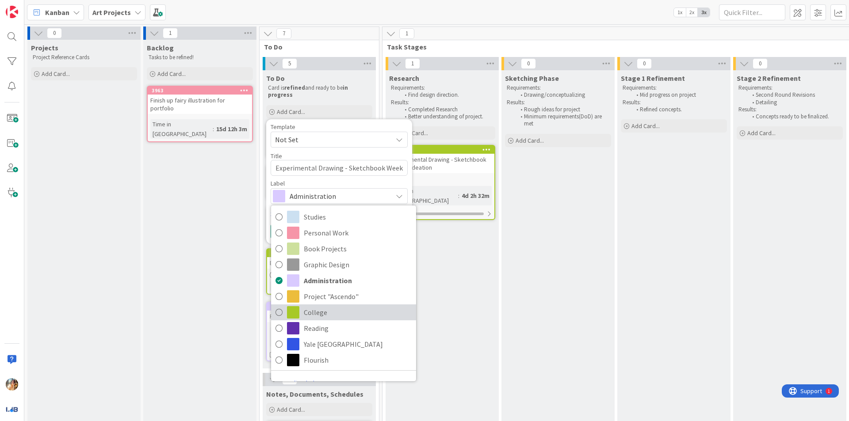
click at [344, 310] on span "College" at bounding box center [358, 312] width 108 height 13
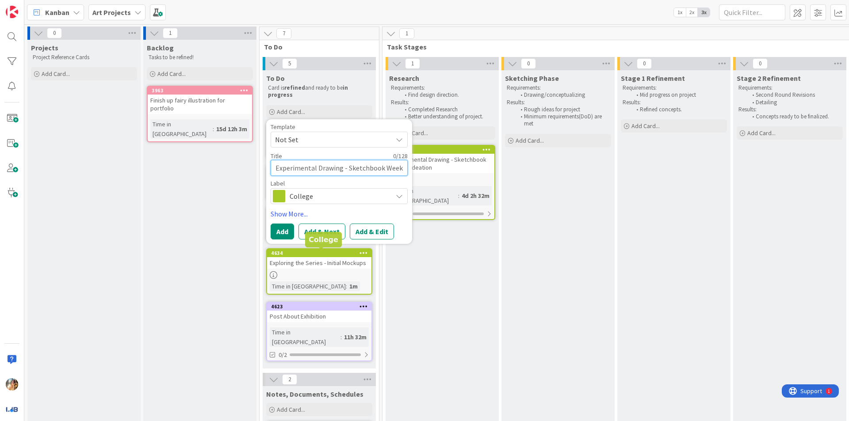
click at [351, 169] on textarea "Experimental Drawing - Sketchbook Week 2" at bounding box center [339, 168] width 137 height 16
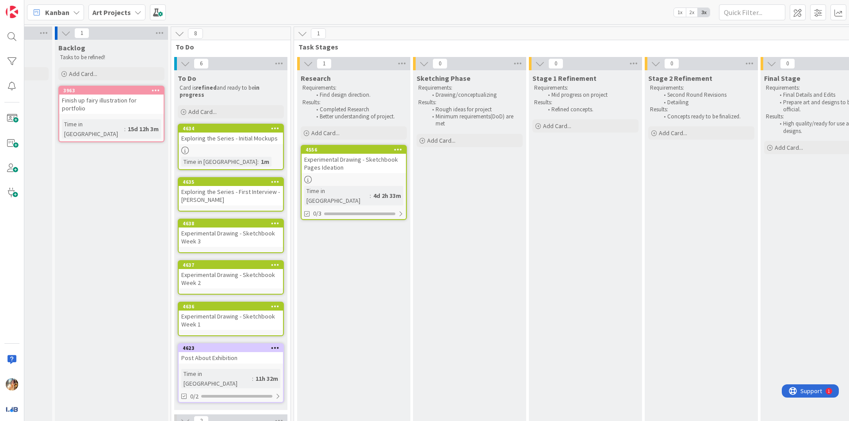
scroll to position [0, 80]
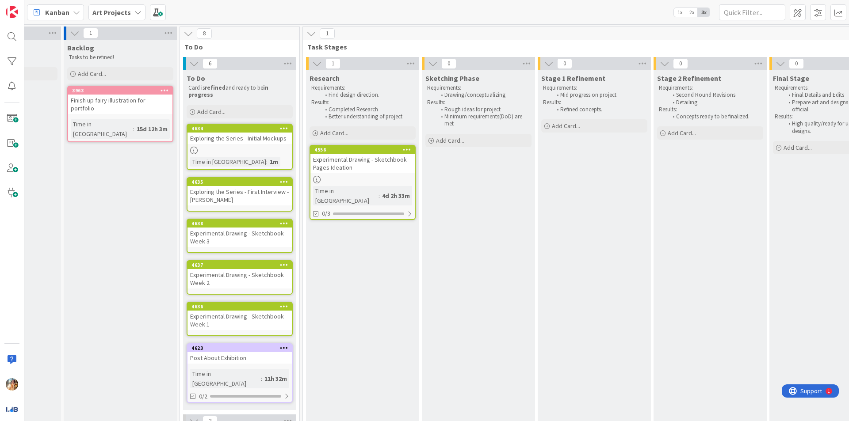
click at [373, 164] on div "Experimental Drawing - Sketchbook Pages Ideation" at bounding box center [362, 163] width 104 height 19
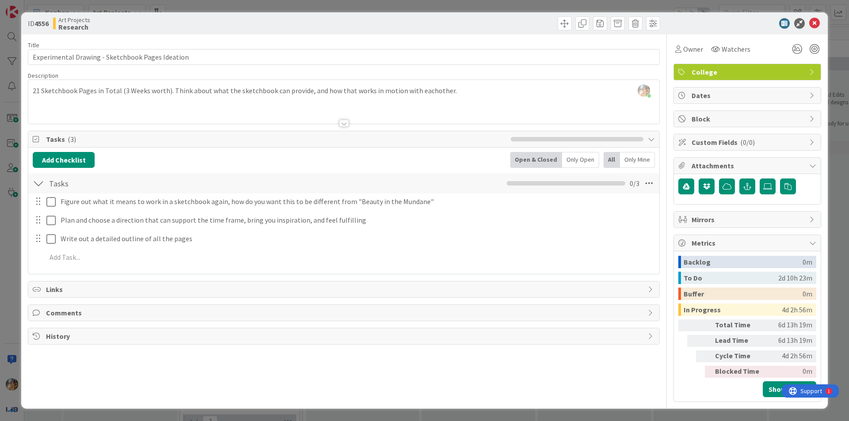
click at [0, 235] on div "ID 4556 Art Projects Research Title 48 / 128 Experimental Drawing - Sketchbook …" at bounding box center [424, 210] width 849 height 421
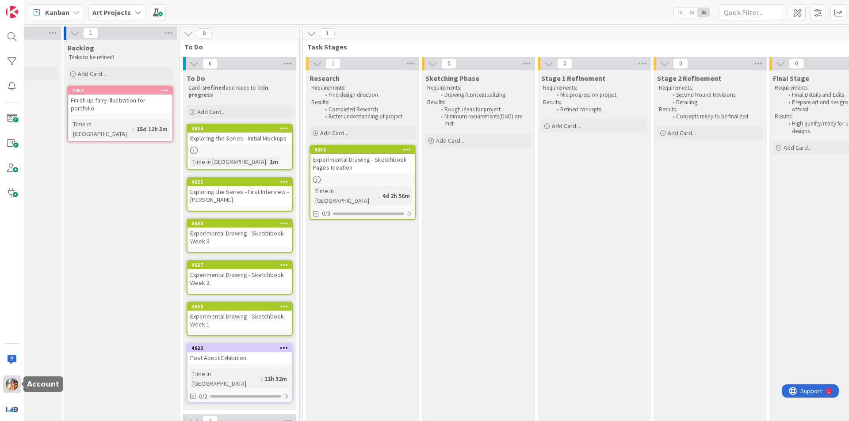
click at [13, 385] on img at bounding box center [12, 384] width 12 height 12
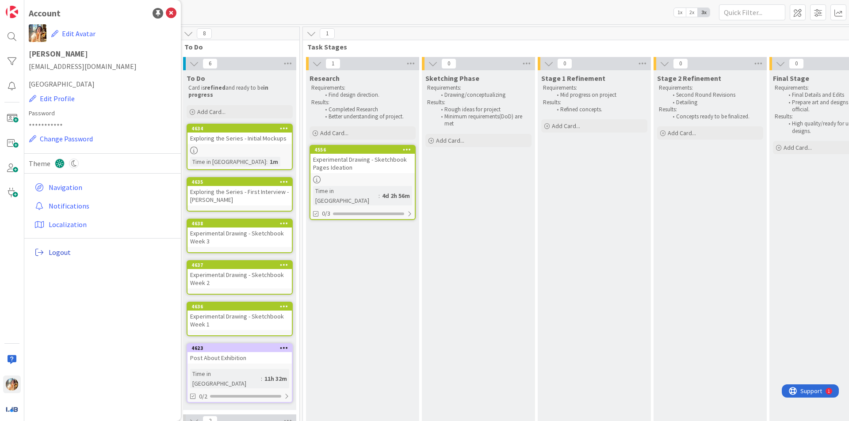
click at [66, 255] on span "Logout" at bounding box center [111, 252] width 124 height 11
